Goal: Information Seeking & Learning: Learn about a topic

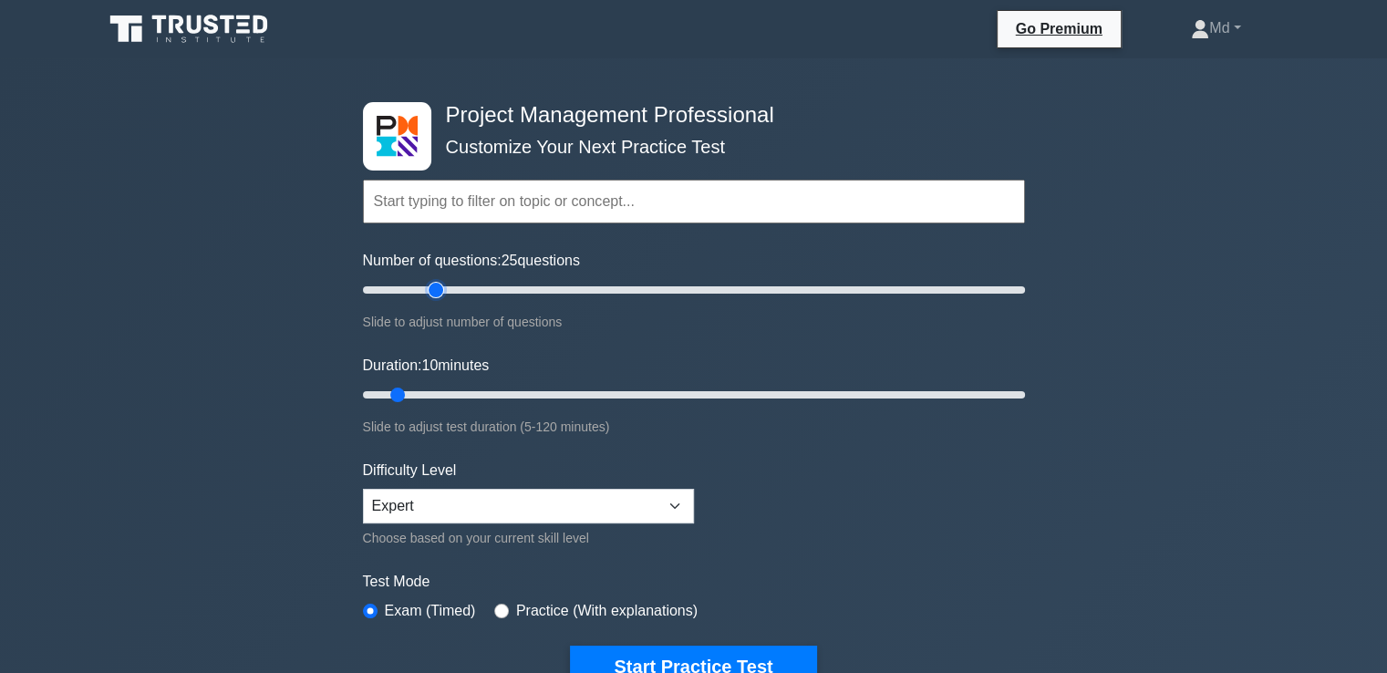
type input "25"
click at [431, 289] on input "Number of questions: 25 questions" at bounding box center [694, 290] width 662 height 22
click at [440, 389] on input "Duration: 10 minutes" at bounding box center [694, 395] width 662 height 22
type input "20"
click at [456, 385] on input "Duration: 20 minutes" at bounding box center [694, 395] width 662 height 22
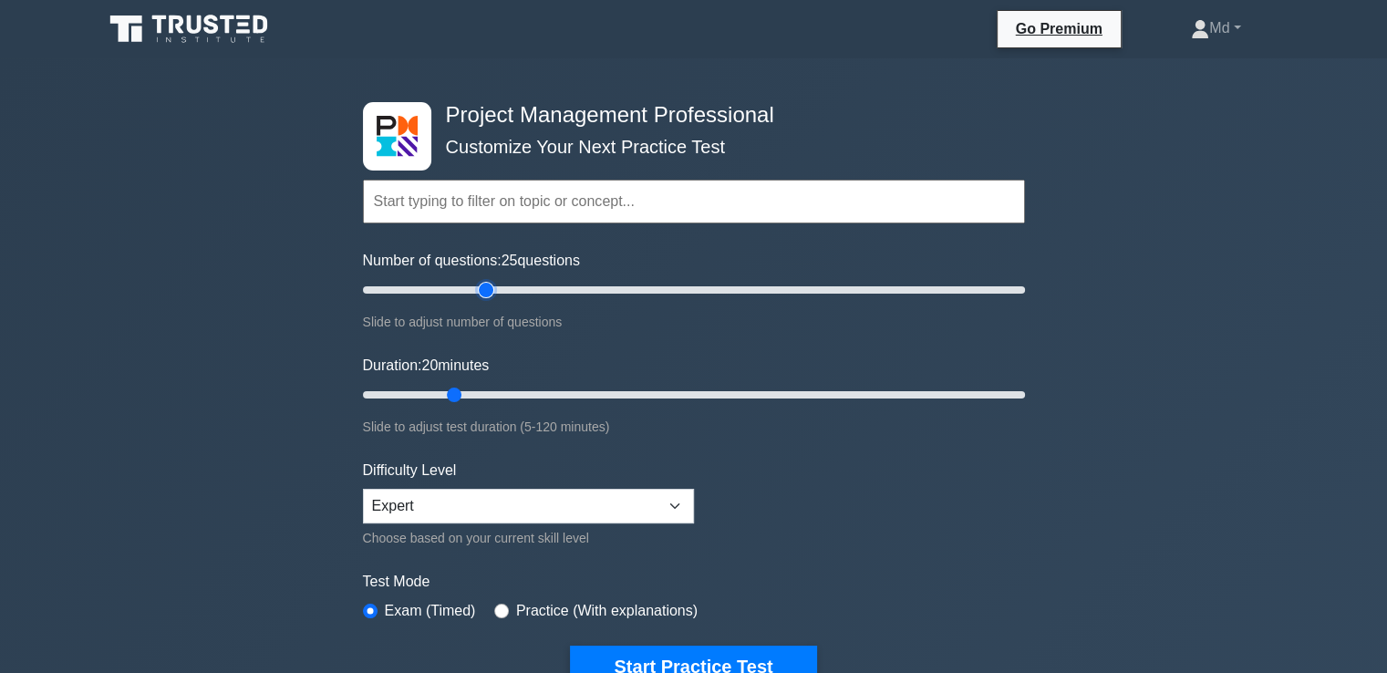
type input "40"
click at [478, 292] on input "Number of questions: 25 questions" at bounding box center [694, 290] width 662 height 22
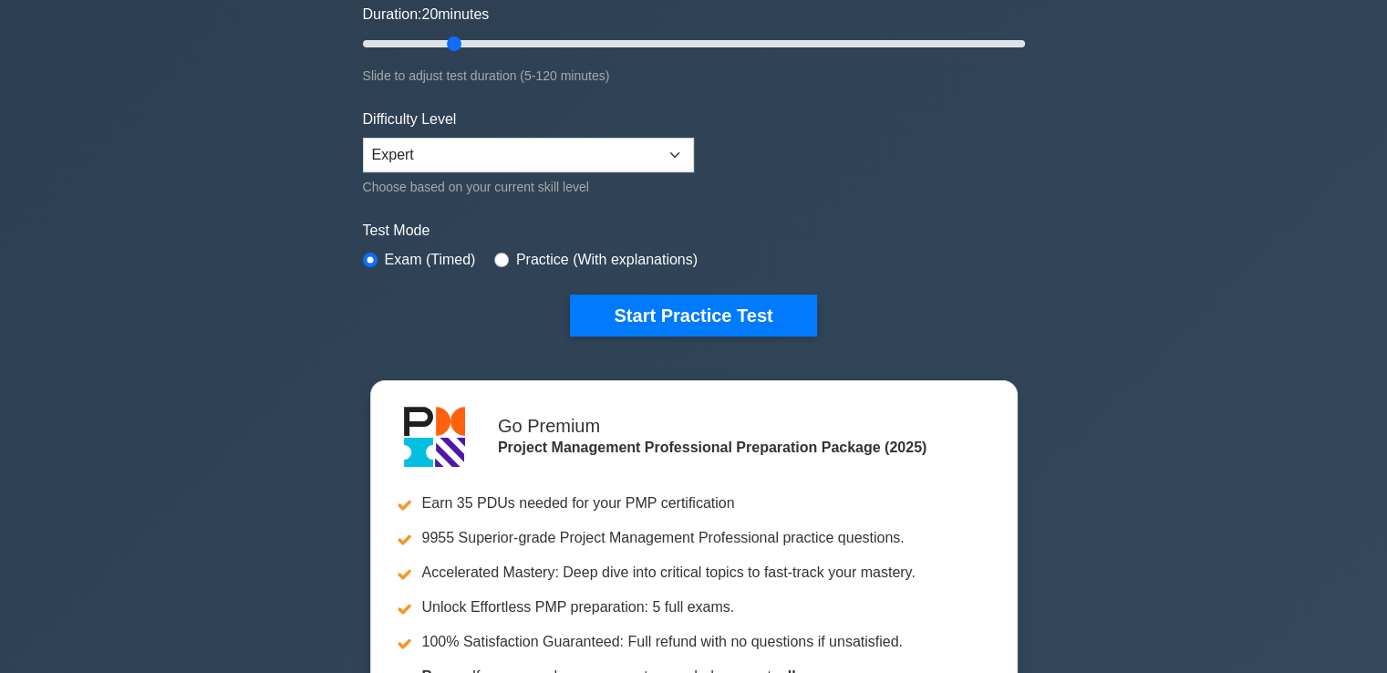
scroll to position [341, 0]
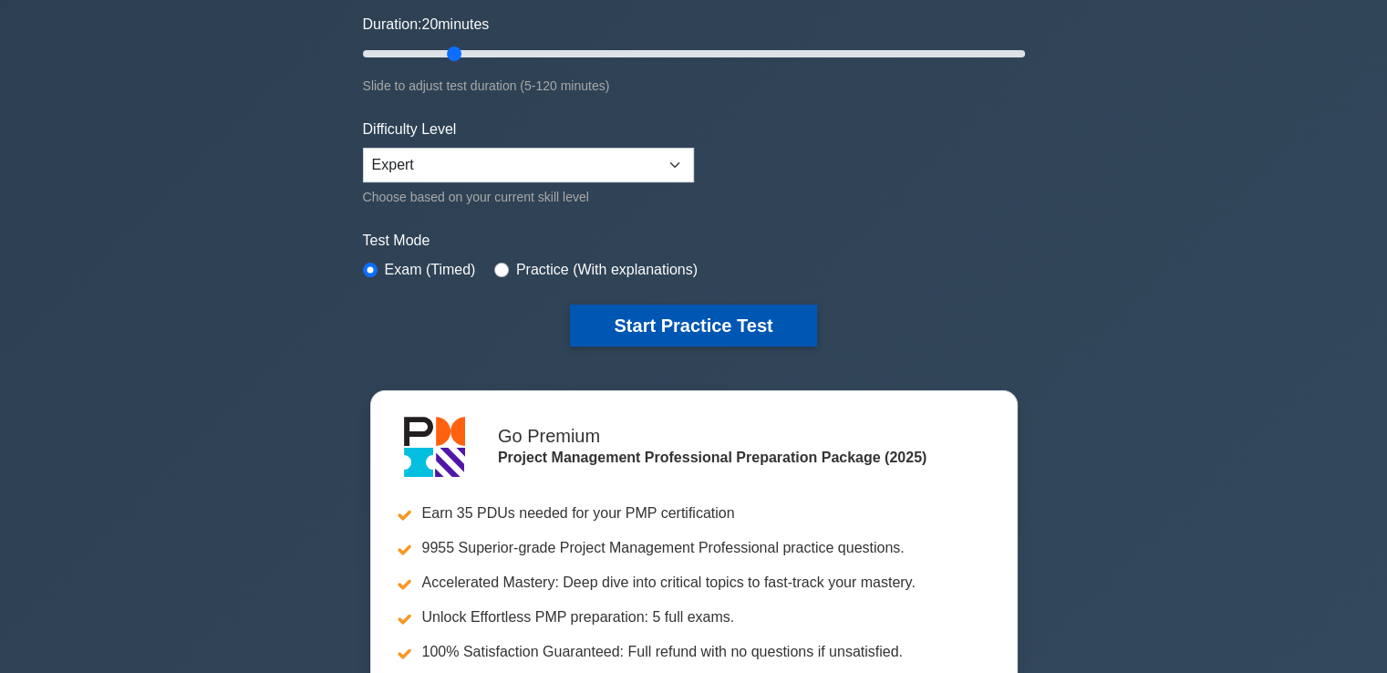
click at [646, 309] on button "Start Practice Test" at bounding box center [693, 326] width 246 height 42
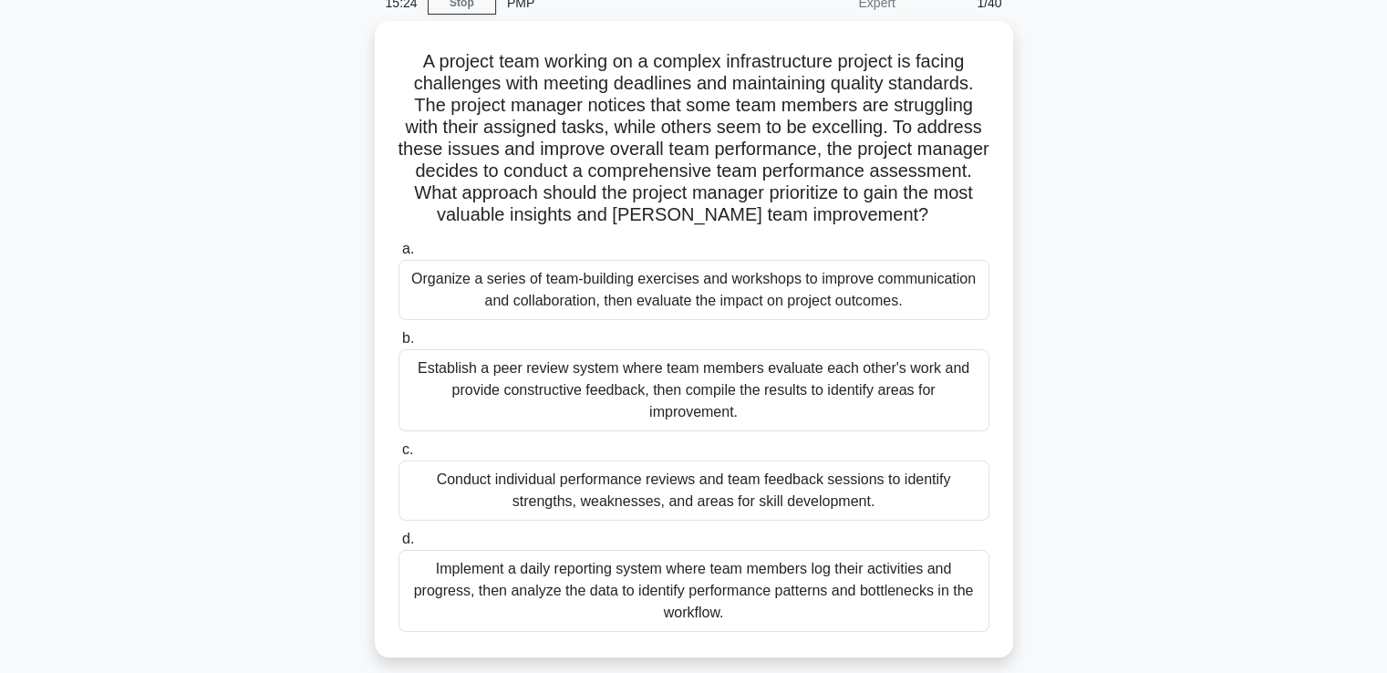
scroll to position [85, 0]
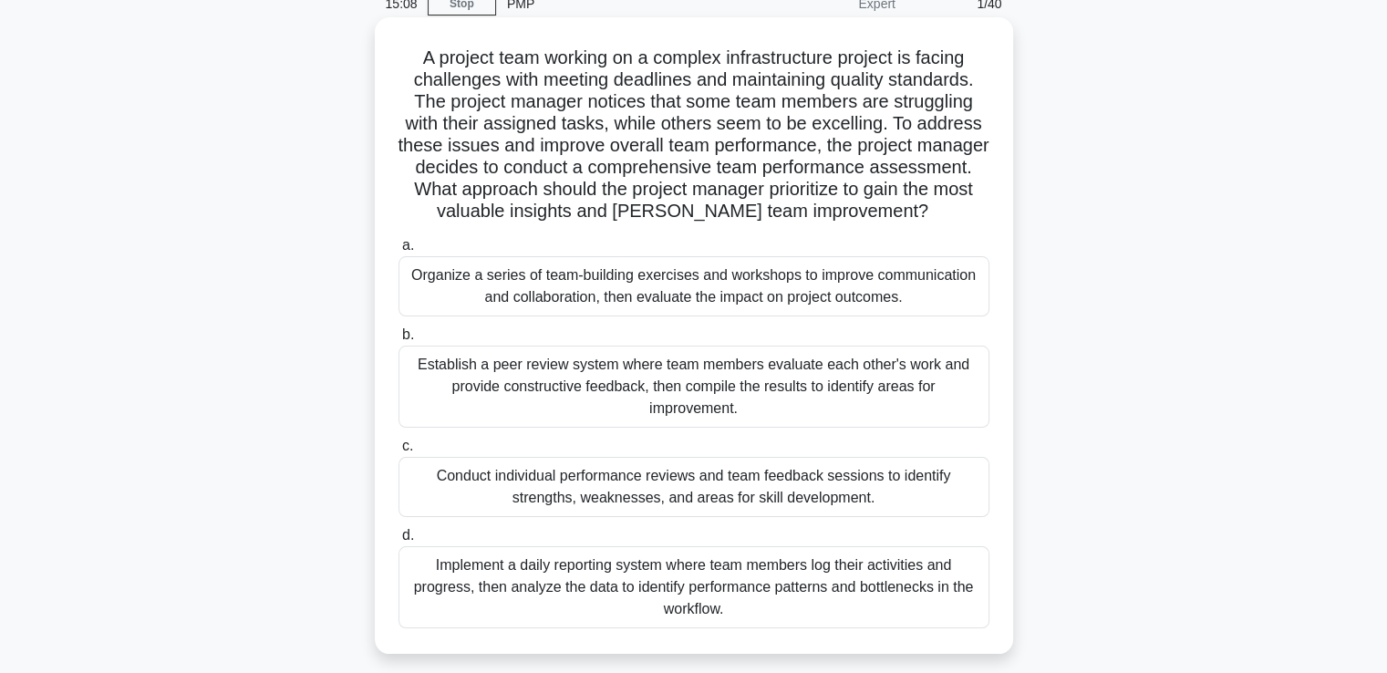
click at [652, 479] on div "Conduct individual performance reviews and team feedback sessions to identify s…" at bounding box center [694, 487] width 591 height 60
click at [399, 452] on input "c. Conduct individual performance reviews and team feedback sessions to identif…" at bounding box center [399, 447] width 0 height 12
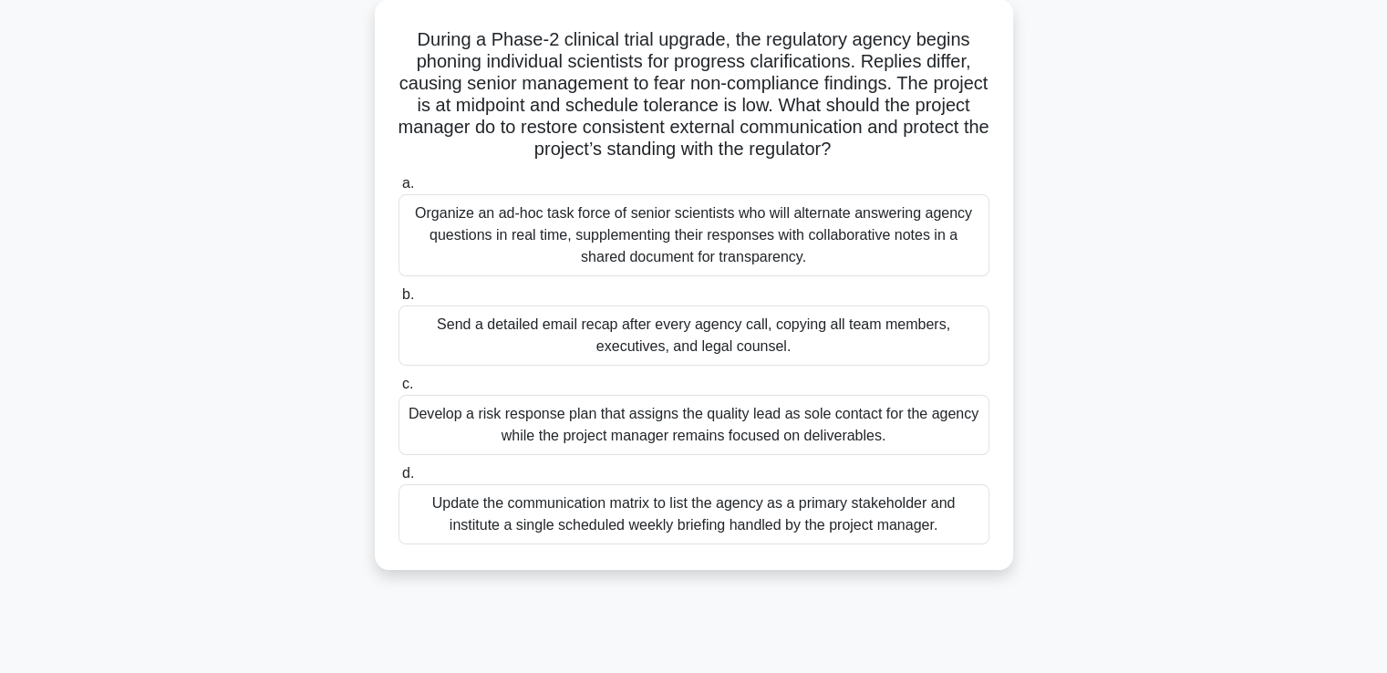
scroll to position [109, 0]
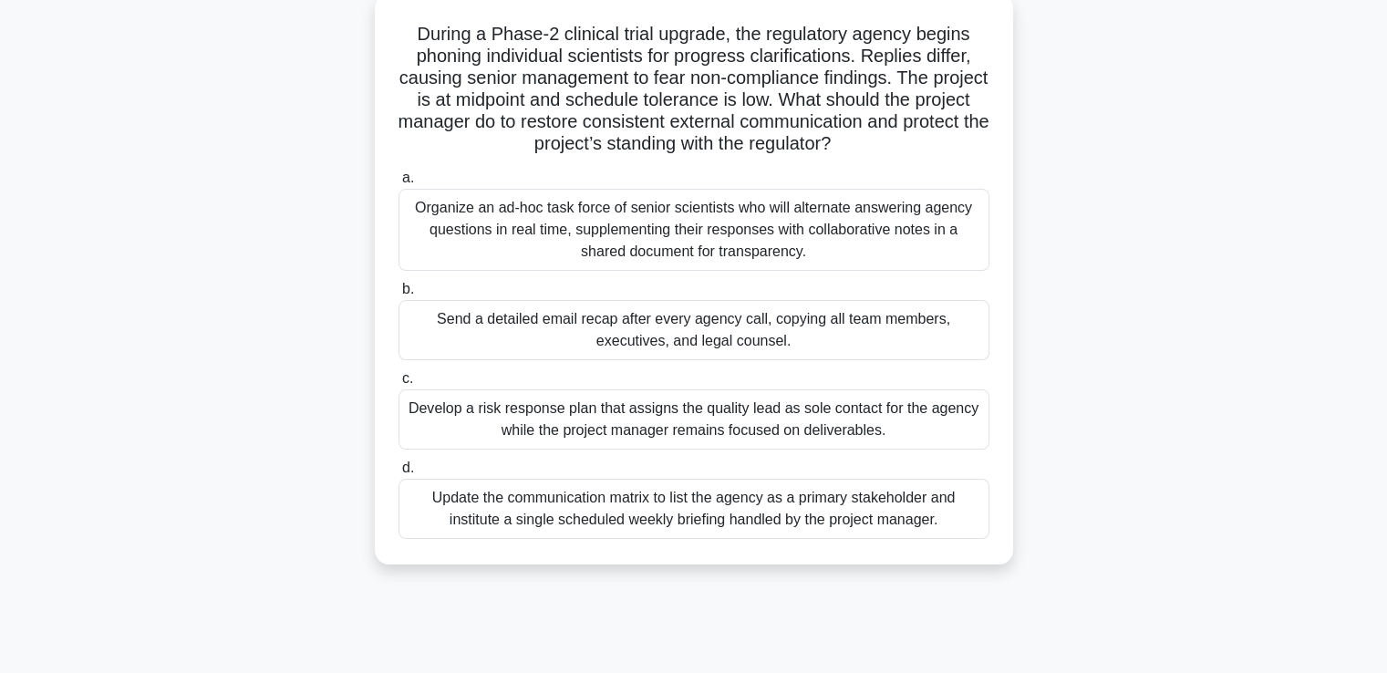
click at [806, 510] on div "Update the communication matrix to list the agency as a primary stakeholder and…" at bounding box center [694, 509] width 591 height 60
click at [399, 474] on input "d. Update the communication matrix to list the agency as a primary stakeholder …" at bounding box center [399, 468] width 0 height 12
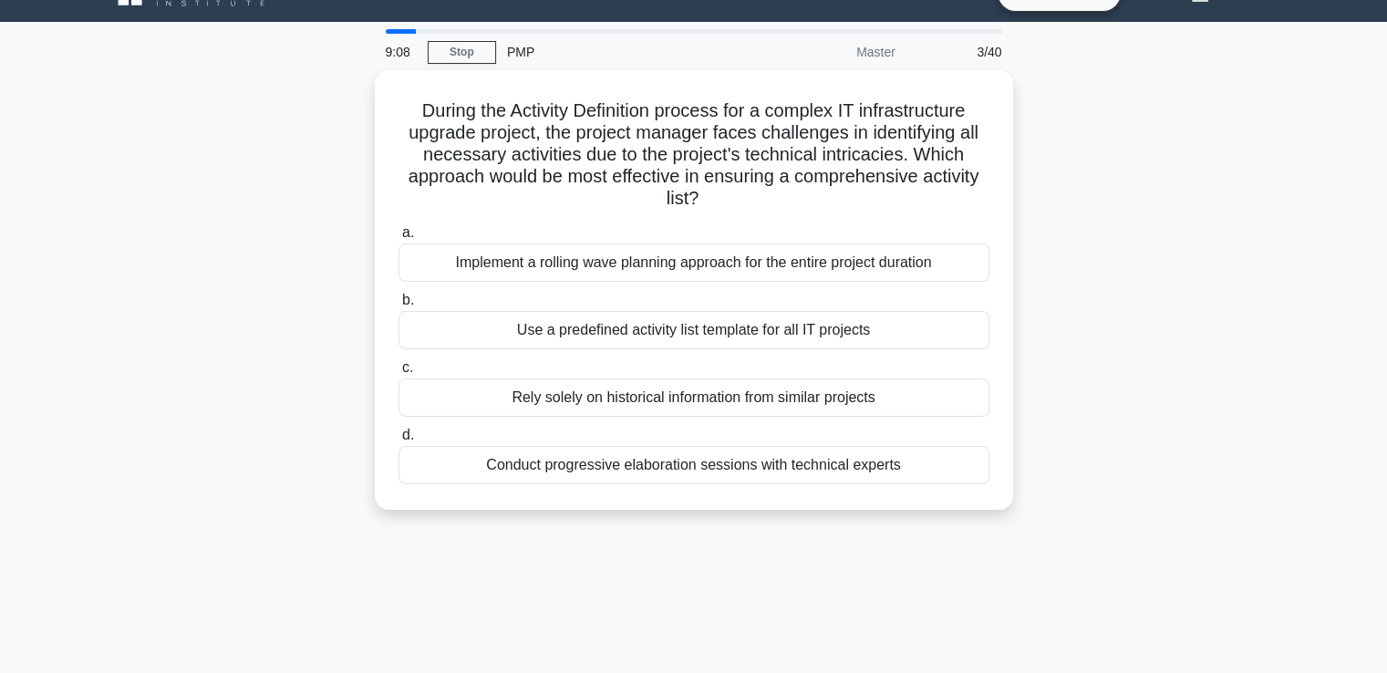
scroll to position [0, 0]
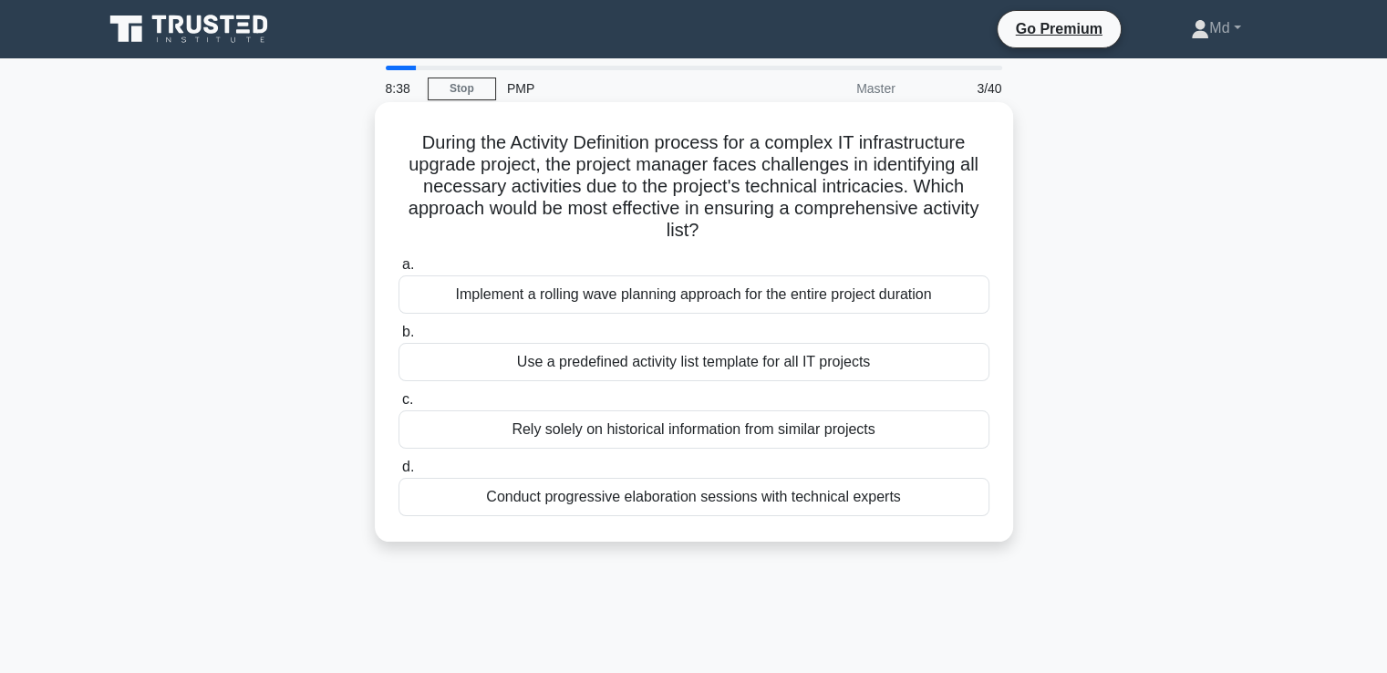
drag, startPoint x: 416, startPoint y: 143, endPoint x: 722, endPoint y: 244, distance: 322.8
click at [722, 244] on div "During the Activity Definition process for a complex IT infrastructure upgrade …" at bounding box center [694, 321] width 624 height 425
drag, startPoint x: 722, startPoint y: 244, endPoint x: 693, endPoint y: 200, distance: 53.4
click at [721, 245] on div "During the Activity Definition process for a complex IT infrastructure upgrade …" at bounding box center [694, 321] width 624 height 425
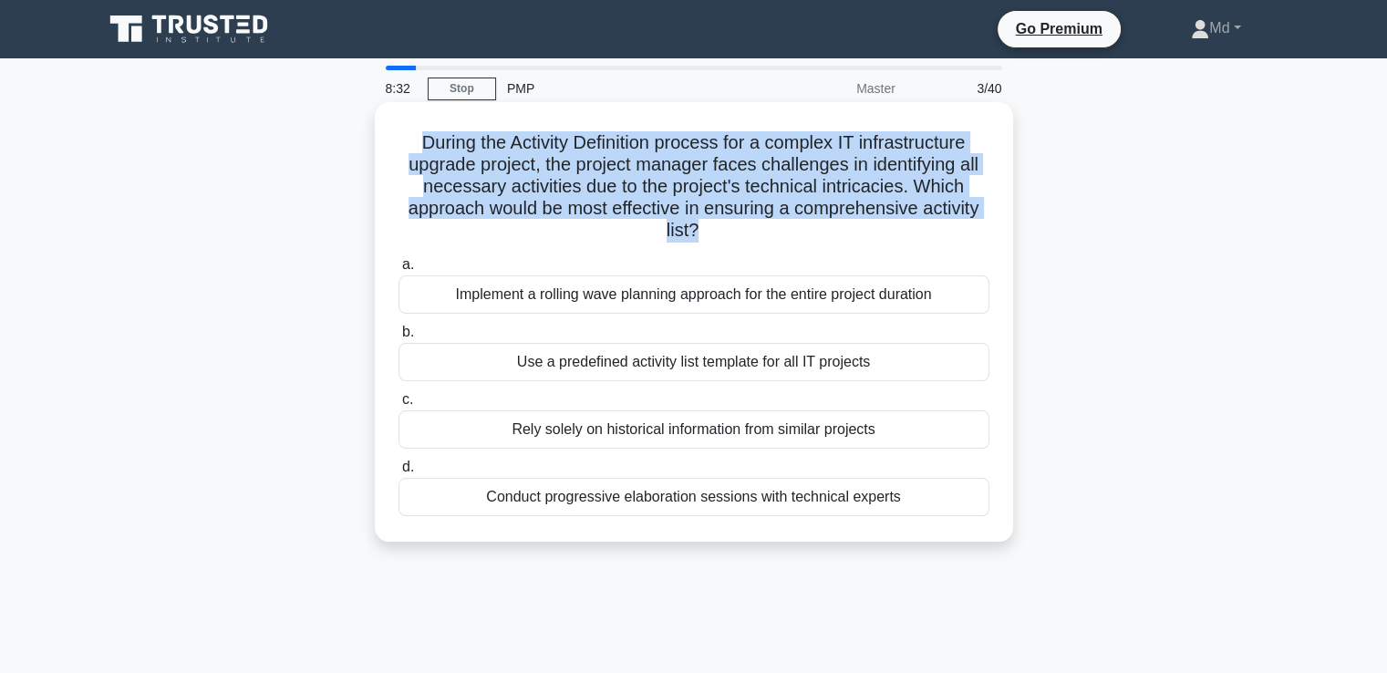
drag, startPoint x: 411, startPoint y: 143, endPoint x: 698, endPoint y: 230, distance: 299.2
click at [698, 230] on h5 "During the Activity Definition process for a complex IT infrastructure upgrade …" at bounding box center [694, 186] width 595 height 111
